Goal: Contribute content: Contribute content

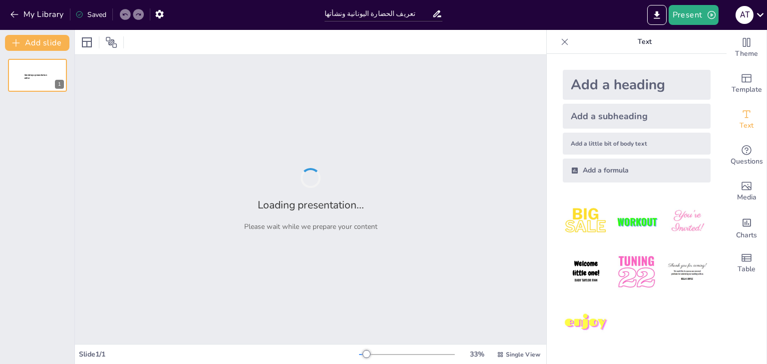
type input "تعريف الحضارة اليونانية ونشأتها"
type input "الحضارة اليونانية: تعريف ونشأة"
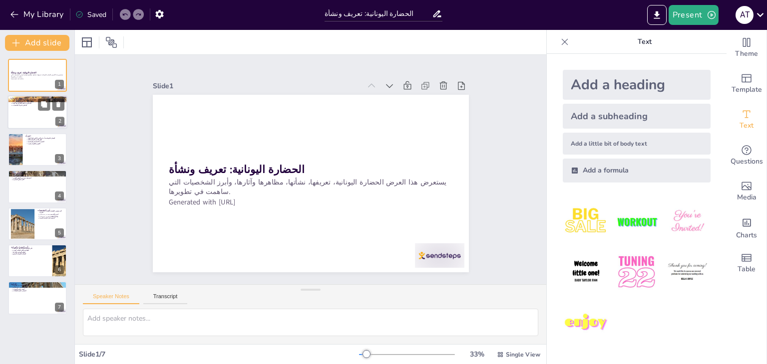
click at [44, 118] on div at bounding box center [37, 113] width 60 height 34
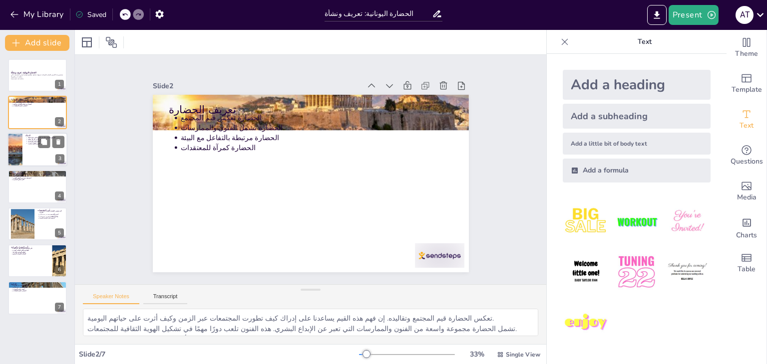
click at [20, 156] on div at bounding box center [15, 150] width 71 height 34
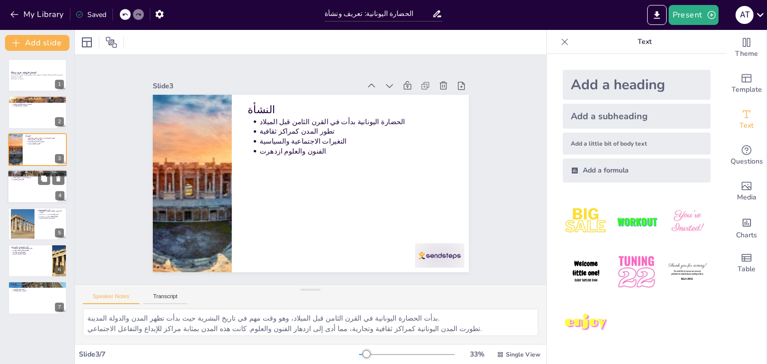
click at [15, 187] on div at bounding box center [37, 187] width 60 height 34
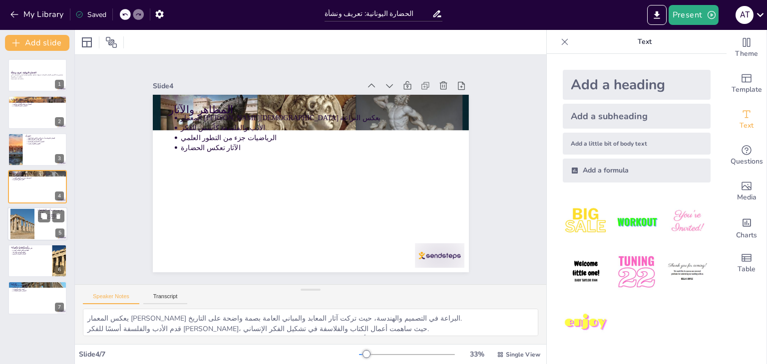
click at [12, 226] on div at bounding box center [22, 224] width 45 height 30
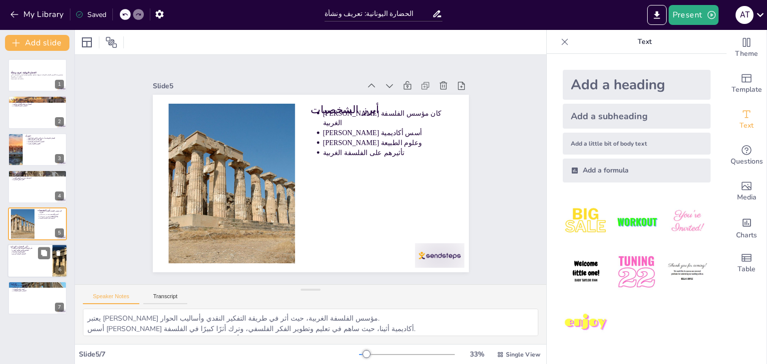
click at [12, 276] on div at bounding box center [37, 261] width 60 height 34
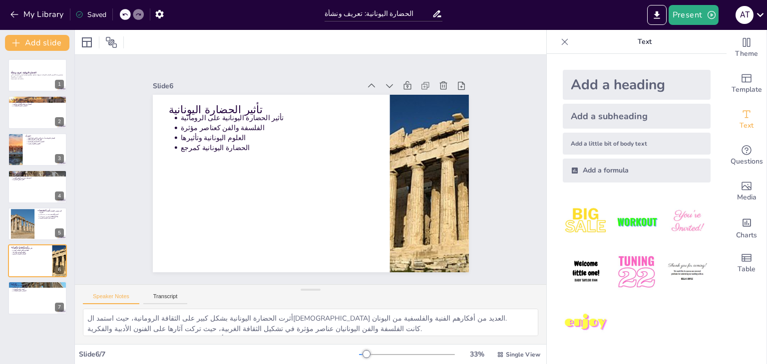
click at [5, 292] on div "الحضارة اليونانية: تعريف ونشأة يستعرض هذا العرض الحضارة اليونانية، تعريفها، نشأ…" at bounding box center [37, 187] width 74 height 256
click at [15, 303] on div at bounding box center [37, 299] width 60 height 34
type textarea "تعتبر الحضارة اليونانية رمزًا للمعرفة، حيث ساهمت في تشكيل الفكر الإنساني. تستمر…"
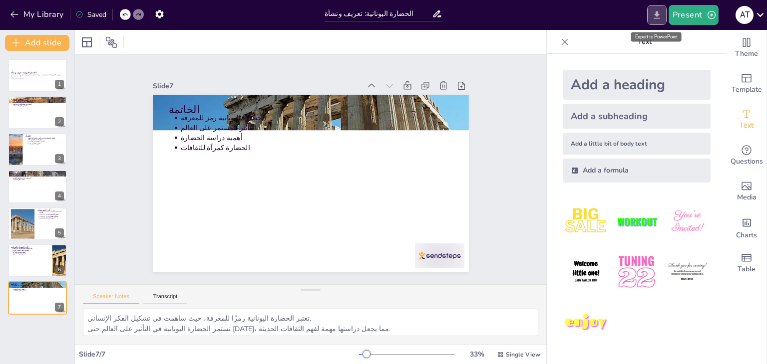
click at [656, 21] on button "Export to PowerPoint" at bounding box center [656, 15] width 19 height 20
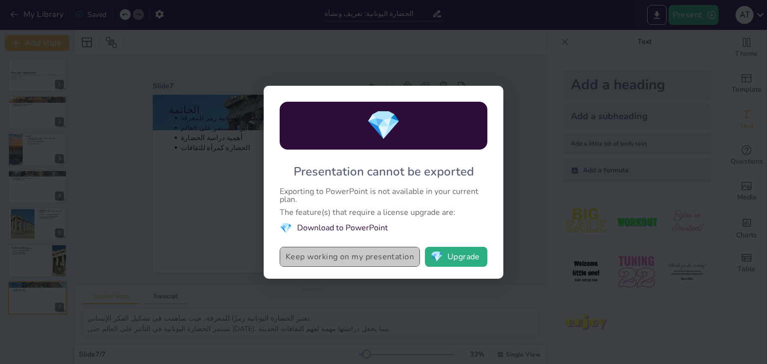
click at [399, 255] on button "Keep working on my presentation" at bounding box center [350, 257] width 140 height 20
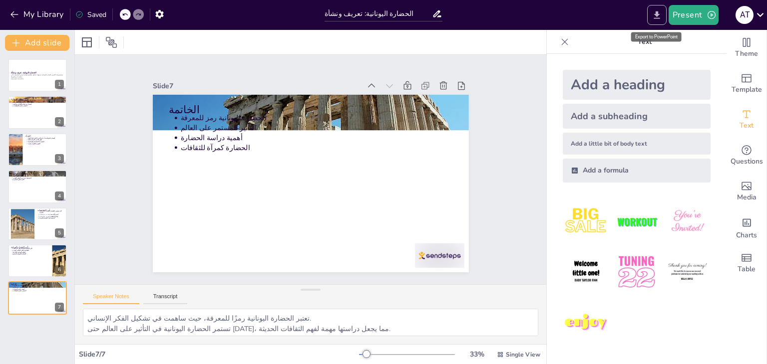
click at [659, 14] on icon "Export to PowerPoint" at bounding box center [656, 14] width 6 height 7
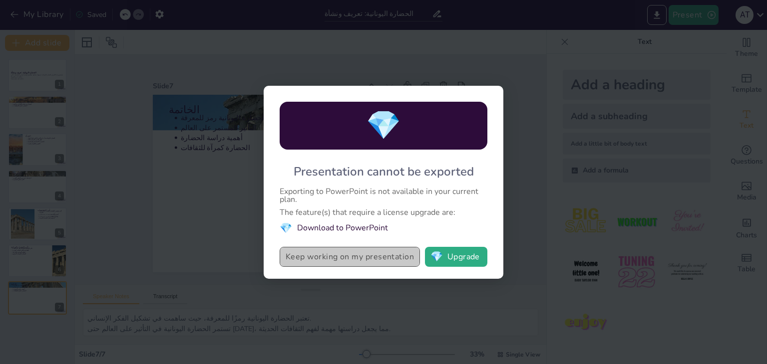
click at [375, 248] on button "Keep working on my presentation" at bounding box center [350, 257] width 140 height 20
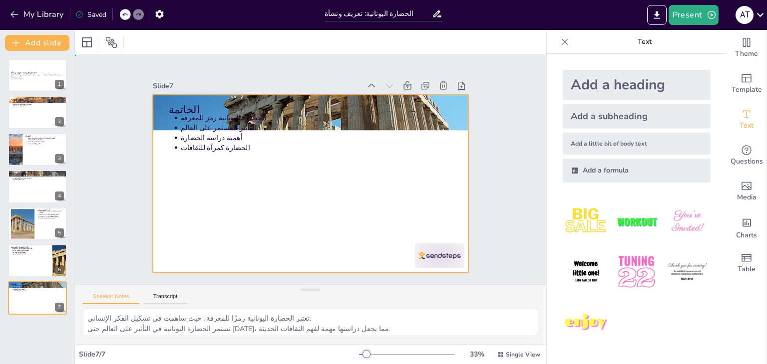
click at [375, 248] on div at bounding box center [309, 184] width 333 height 210
click at [648, 14] on button "Export to PowerPoint" at bounding box center [656, 15] width 19 height 20
click at [648, 14] on div "My Library Saved الحضارة اليونانية: تعريف ونشأة Present A t Document fonts Akat…" at bounding box center [383, 182] width 767 height 364
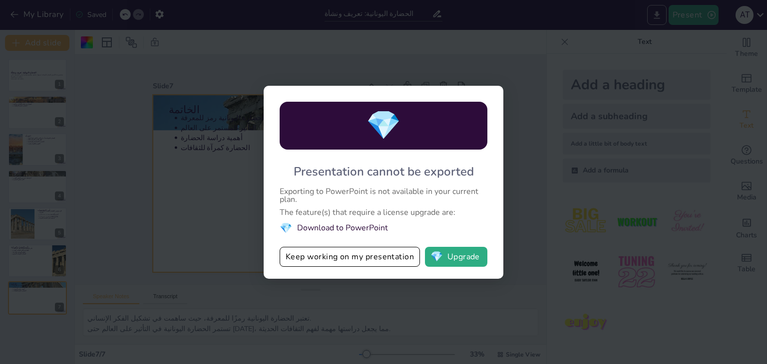
click at [648, 14] on div "💎 Presentation cannot be exported Exporting to PowerPoint is not available in y…" at bounding box center [383, 182] width 767 height 364
click at [413, 262] on button "Keep working on my presentation" at bounding box center [350, 257] width 140 height 20
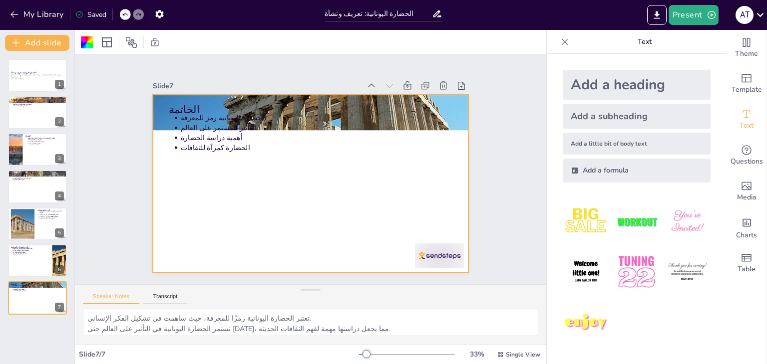
click at [755, 15] on icon at bounding box center [759, 14] width 13 height 13
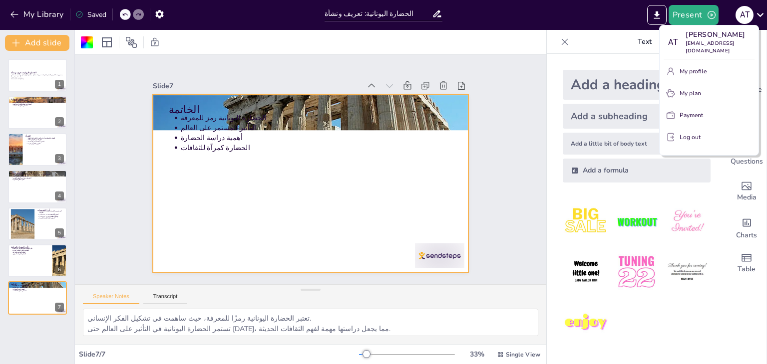
click at [766, 10] on div at bounding box center [383, 182] width 767 height 364
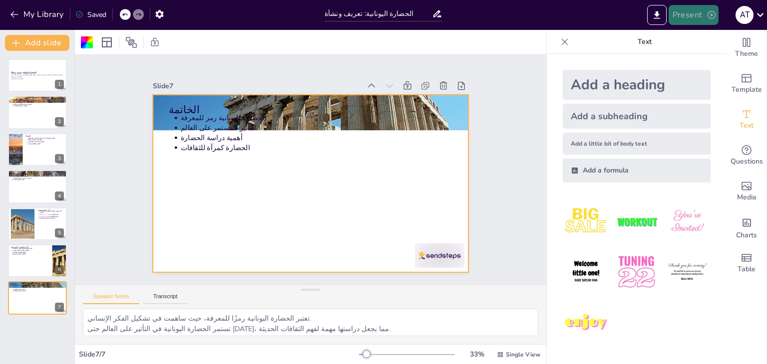
drag, startPoint x: 703, startPoint y: 29, endPoint x: 704, endPoint y: 22, distance: 6.6
click at [704, 22] on div "Present A t" at bounding box center [607, 15] width 320 height 30
click at [704, 22] on button "Present" at bounding box center [693, 15] width 50 height 20
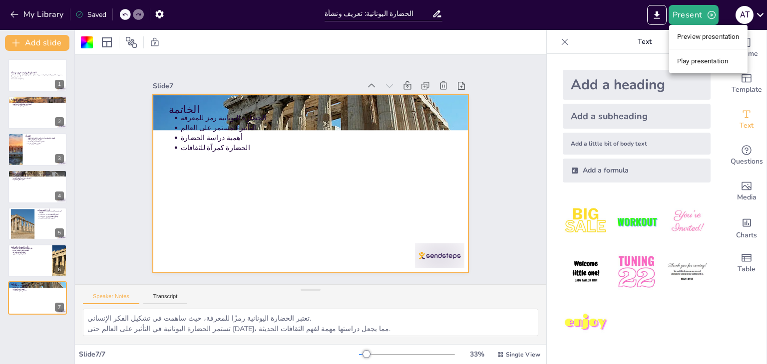
click at [703, 35] on li "Preview presentation" at bounding box center [708, 37] width 78 height 16
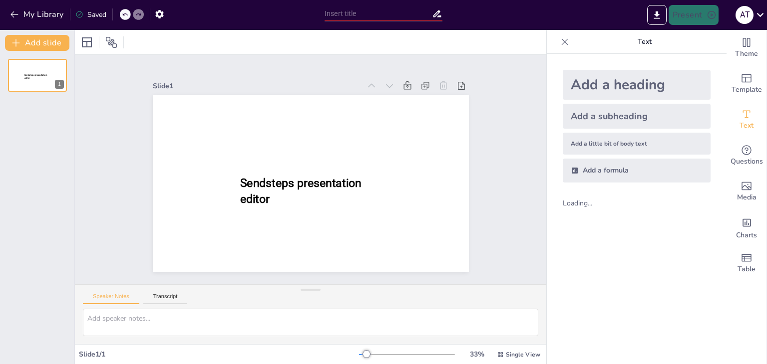
type input "الحضارة اليونانية: تعريف ونشأة"
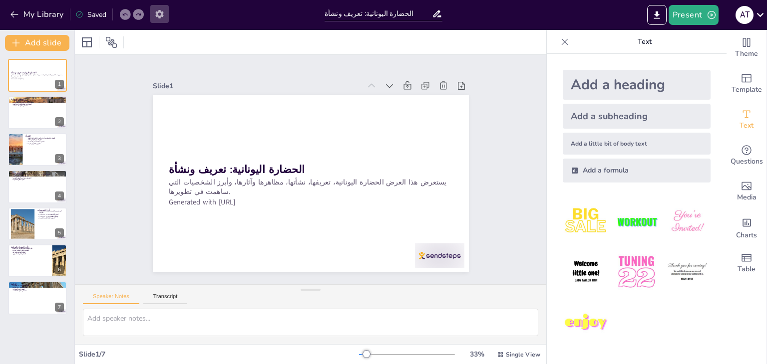
click at [160, 6] on button "button" at bounding box center [159, 14] width 18 height 18
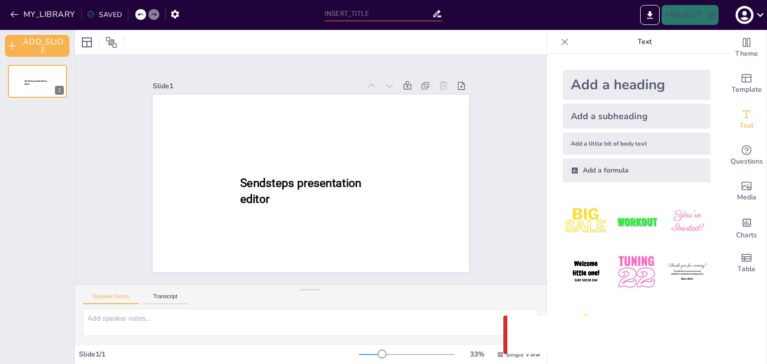
type input "الحضارة اليونانية: تعريف ونشأة"
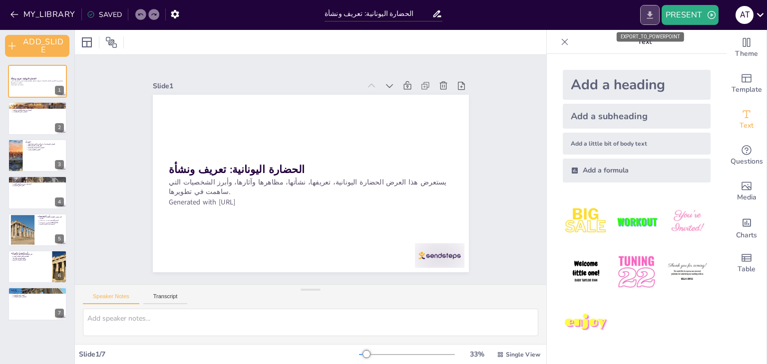
click at [650, 10] on icon "EXPORT_TO_POWERPOINT" at bounding box center [650, 15] width 10 height 10
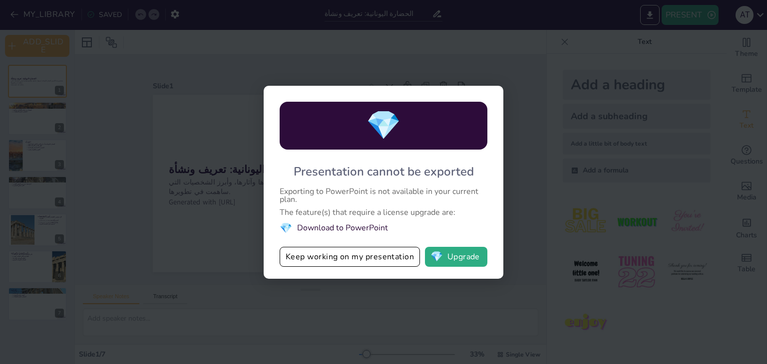
click at [379, 247] on div "💎 Presentation cannot be exported Exporting to PowerPoint is not available in y…" at bounding box center [384, 182] width 240 height 193
click at [374, 262] on button "Keep working on my presentation" at bounding box center [350, 257] width 140 height 20
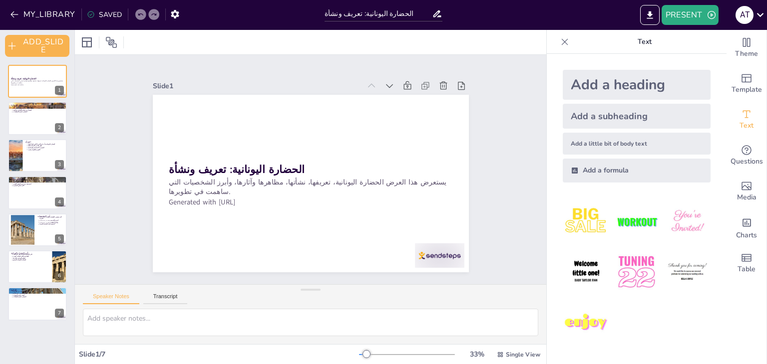
click at [639, 17] on div at bounding box center [649, 15] width 23 height 20
click at [653, 8] on button "EXPORT_TO_POWERPOINT" at bounding box center [649, 15] width 19 height 20
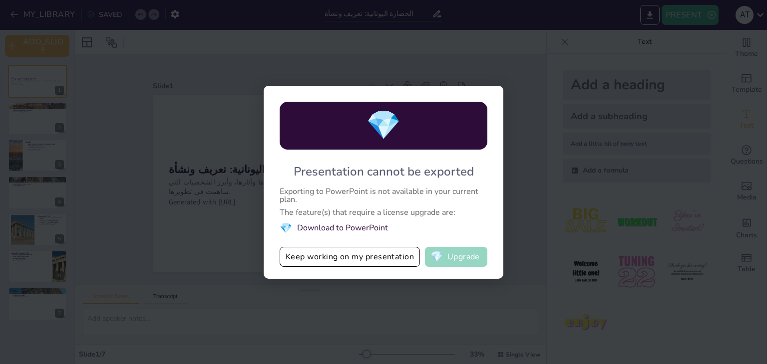
click at [433, 262] on span "💎" at bounding box center [436, 257] width 12 height 10
